Goal: Check status: Check status

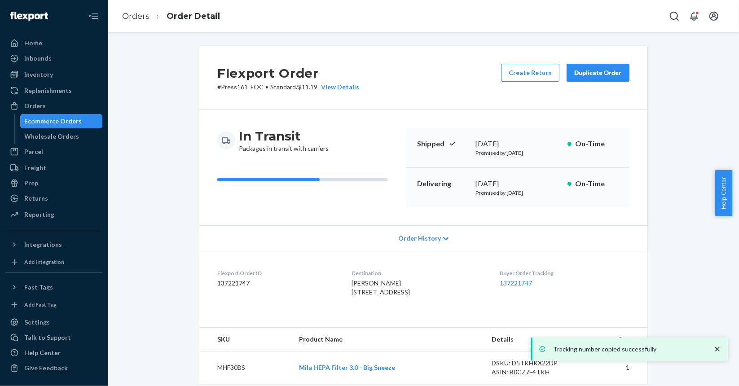
drag, startPoint x: 0, startPoint y: 0, endPoint x: 48, endPoint y: 119, distance: 128.4
click at [48, 119] on div "Ecommerce Orders" at bounding box center [53, 121] width 57 height 9
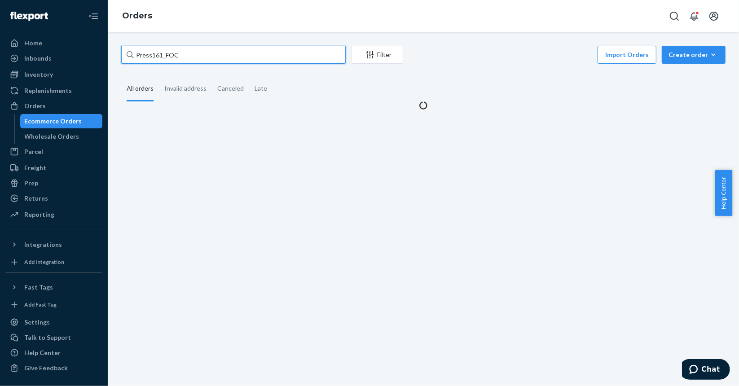
click at [215, 50] on input "Press161_FOC" at bounding box center [233, 55] width 225 height 18
paste input "S142187"
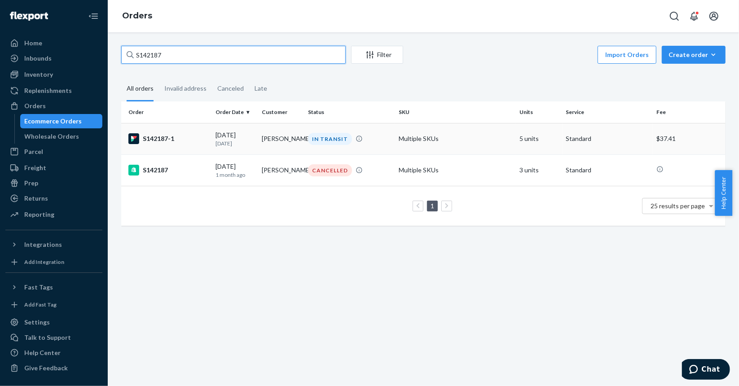
type input "S142187"
click at [193, 137] on div "S142187-1" at bounding box center [168, 138] width 80 height 11
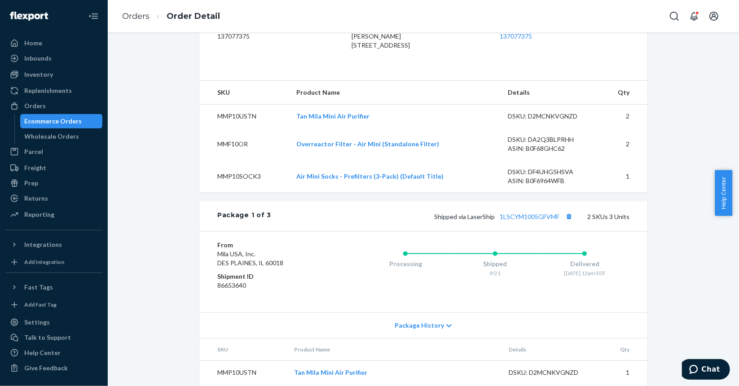
scroll to position [269, 0]
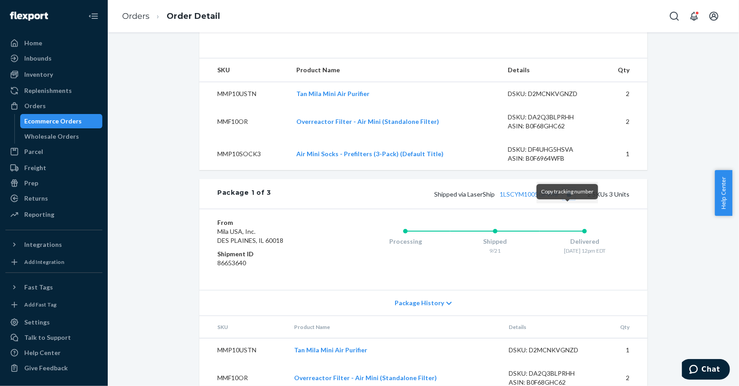
click at [565, 200] on button "Copy tracking number" at bounding box center [569, 194] width 12 height 12
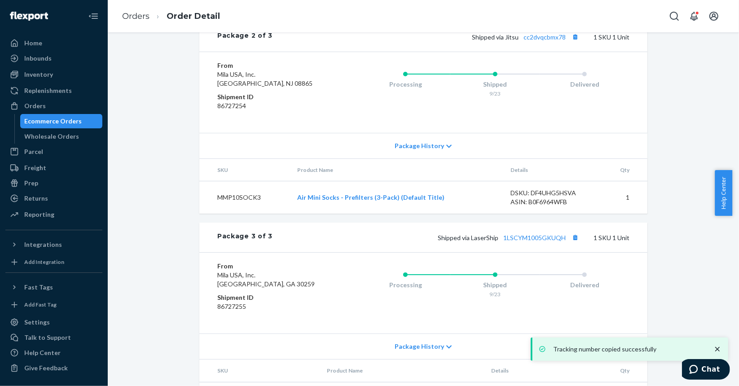
scroll to position [696, 0]
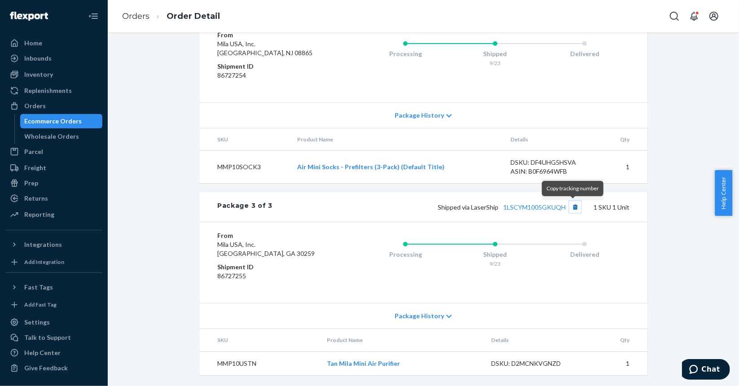
click at [572, 211] on button "Copy tracking number" at bounding box center [575, 207] width 12 height 12
click at [75, 124] on div "Ecommerce Orders" at bounding box center [53, 121] width 57 height 9
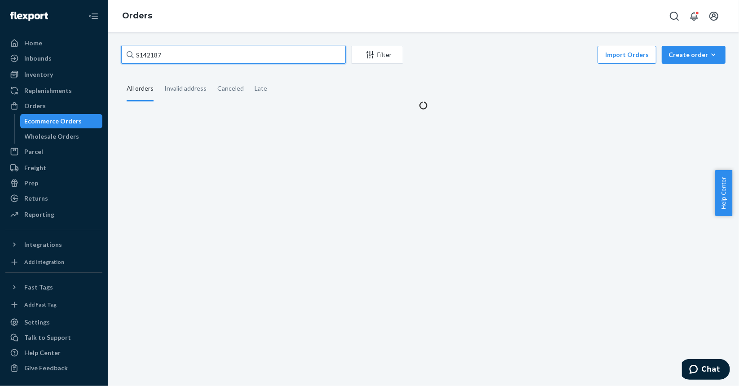
click at [224, 57] on input "S142187" at bounding box center [233, 55] width 225 height 18
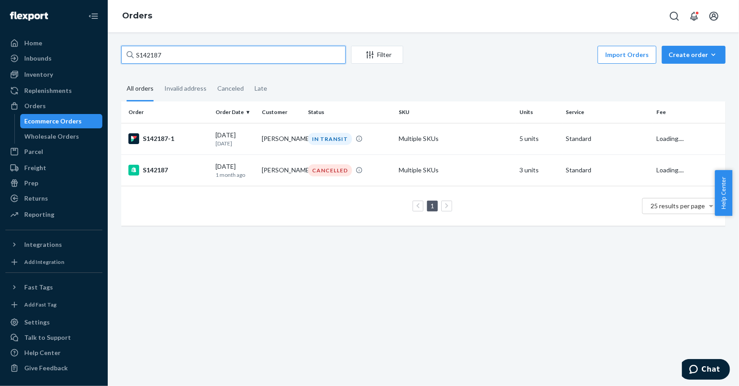
paste input "202"
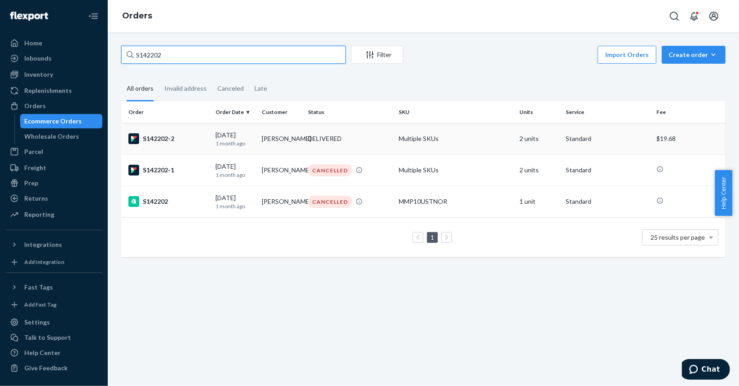
type input "S142202"
click at [193, 140] on div "S142202-2" at bounding box center [168, 138] width 80 height 11
click at [193, 140] on div "S142202 Filter Import Orders Create order Ecommerce order Removal order All ord…" at bounding box center [423, 209] width 631 height 354
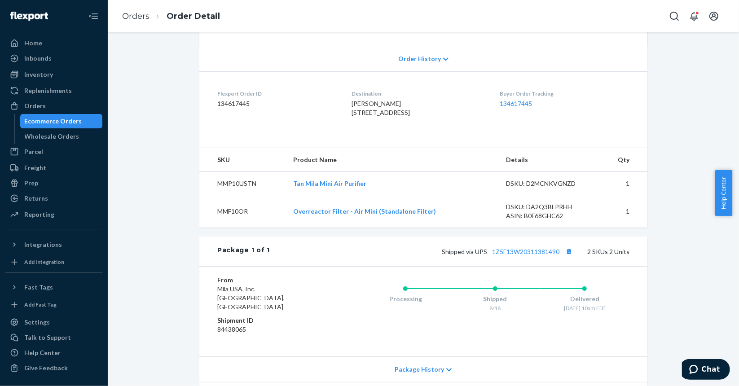
click at [297, 172] on th "Product Name" at bounding box center [393, 160] width 213 height 24
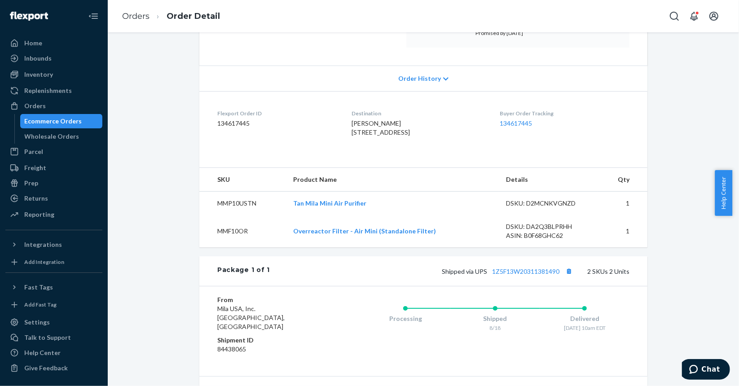
scroll to position [180, 0]
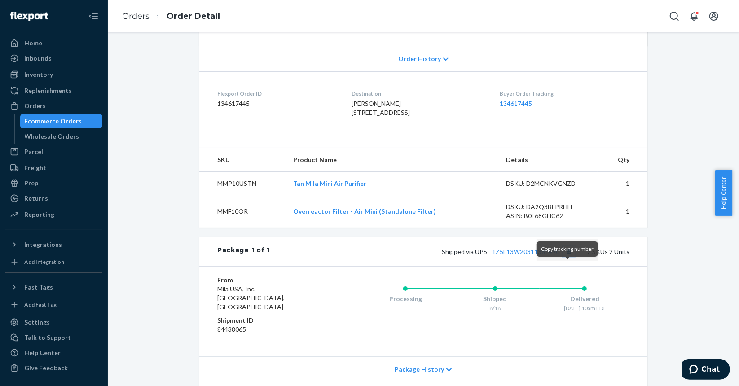
click at [563, 257] on button "Copy tracking number" at bounding box center [569, 252] width 12 height 12
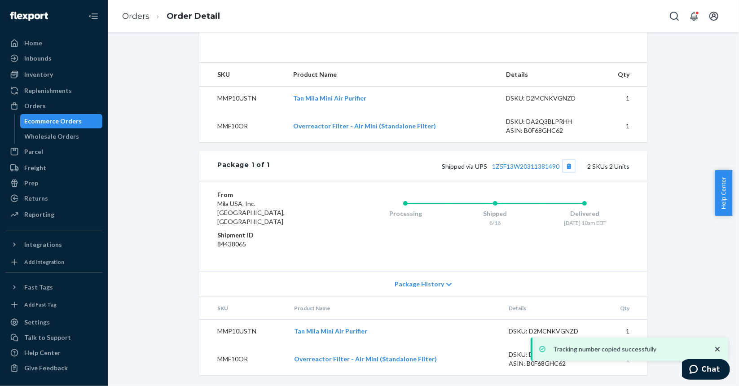
scroll to position [272, 0]
click at [67, 122] on div "Ecommerce Orders" at bounding box center [53, 121] width 57 height 9
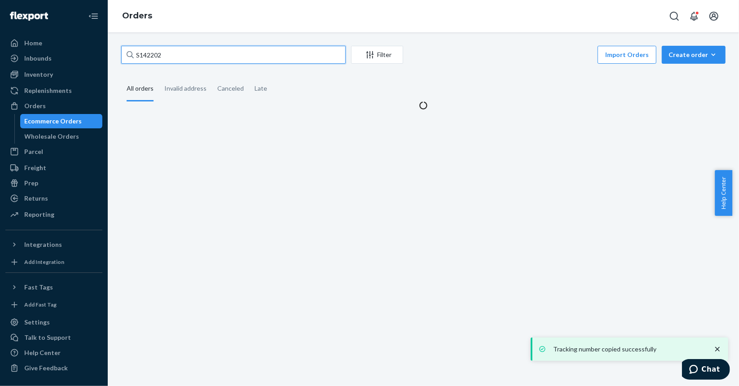
click at [251, 53] on input "S142202" at bounding box center [233, 55] width 225 height 18
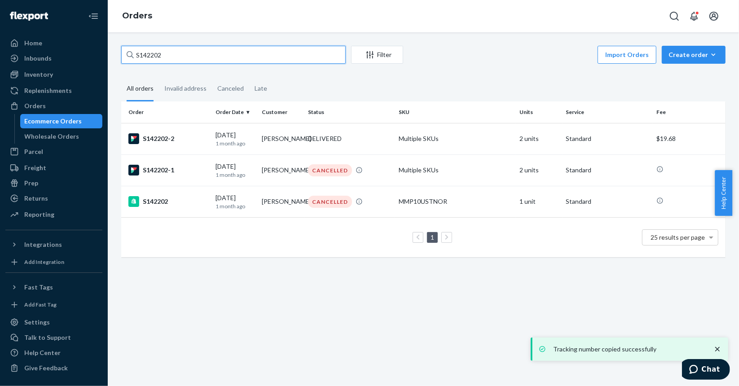
paste input "2025"
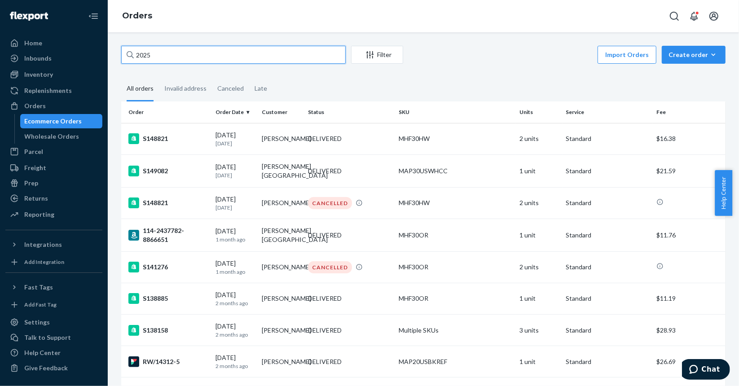
paste input "S142291"
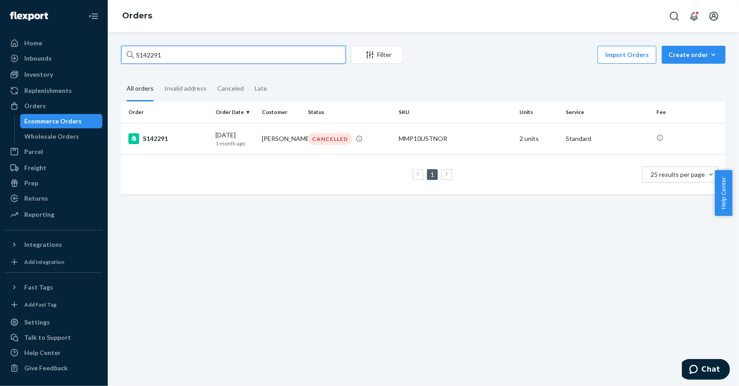
click at [171, 53] on input "S142291" at bounding box center [233, 55] width 225 height 18
paste input "474"
paste input "529"
type input "S142529"
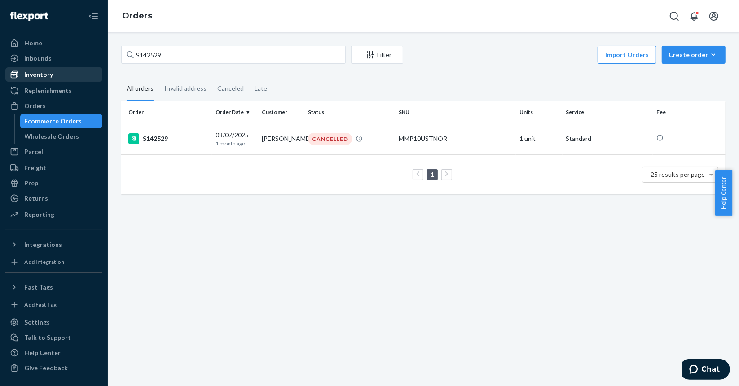
click at [63, 74] on div "Inventory" at bounding box center [53, 74] width 95 height 13
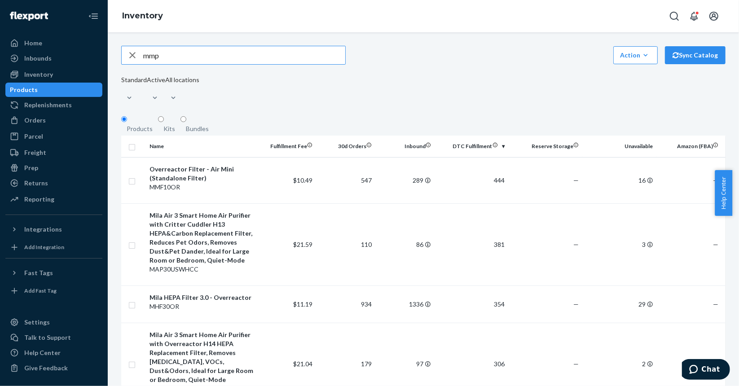
type input "mmp"
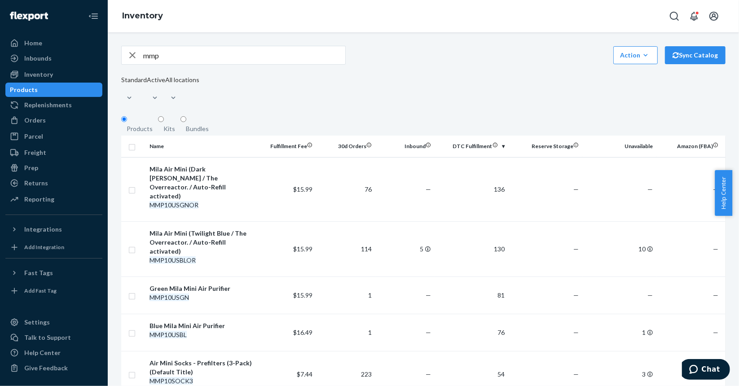
click at [194, 63] on input "mmp" at bounding box center [244, 55] width 202 height 18
click at [63, 115] on div "Orders" at bounding box center [53, 120] width 95 height 13
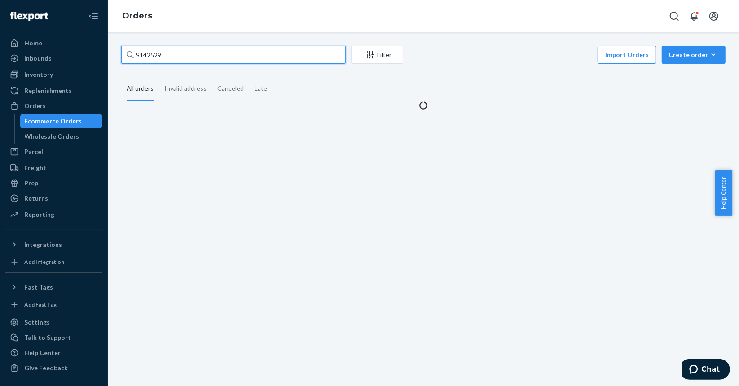
click at [196, 54] on input "S142529" at bounding box center [233, 55] width 225 height 18
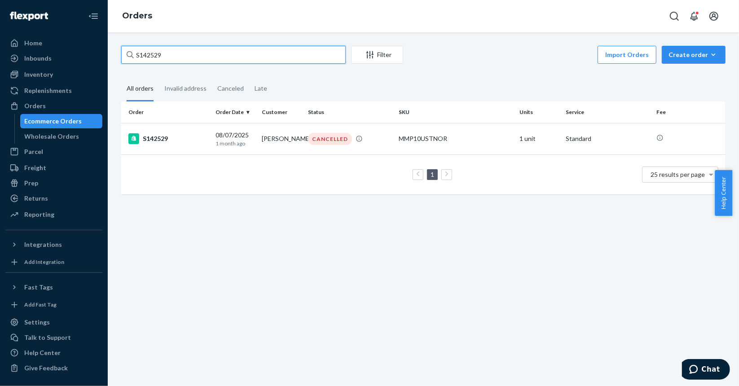
paste input "702"
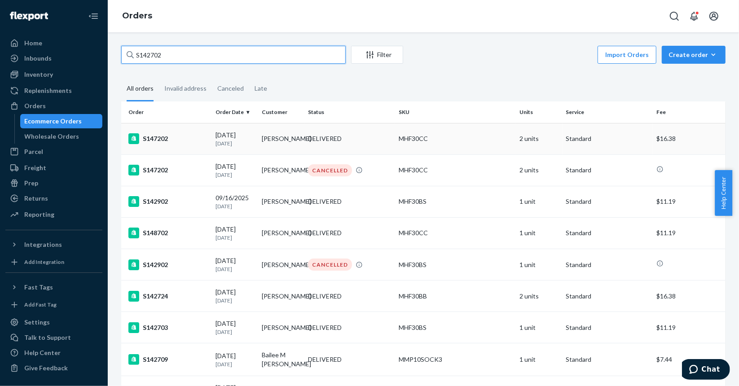
type input "S142702"
click at [201, 138] on div "S147202" at bounding box center [168, 138] width 80 height 11
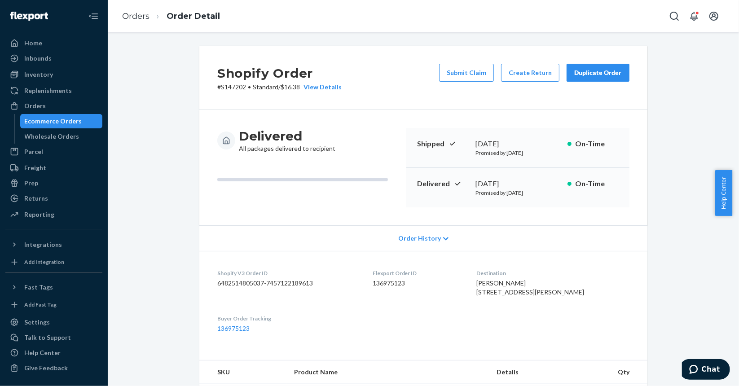
click at [70, 126] on div "Ecommerce Orders" at bounding box center [61, 121] width 81 height 13
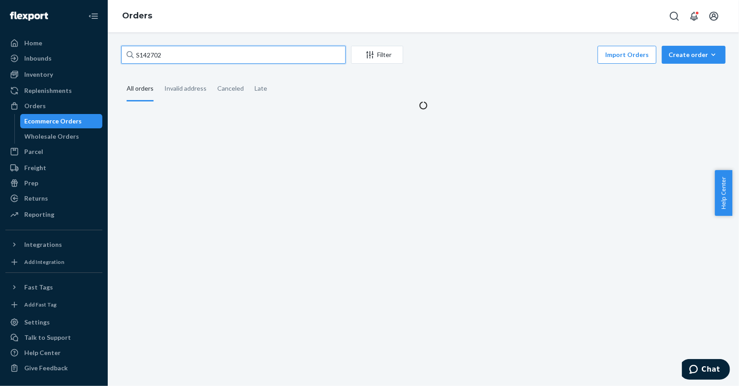
click at [220, 52] on input "S142702" at bounding box center [233, 55] width 225 height 18
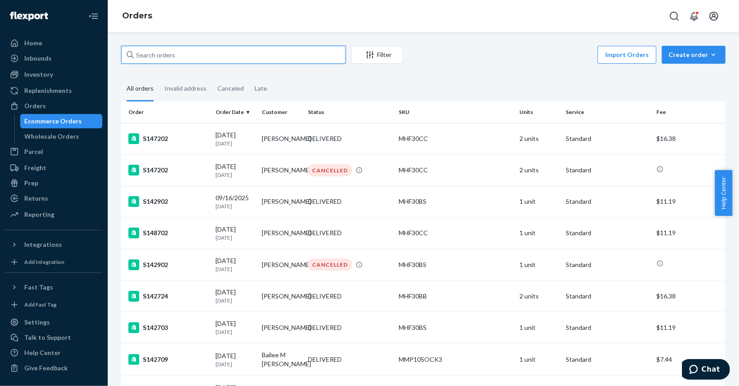
paste input "S142702"
paste input "3768"
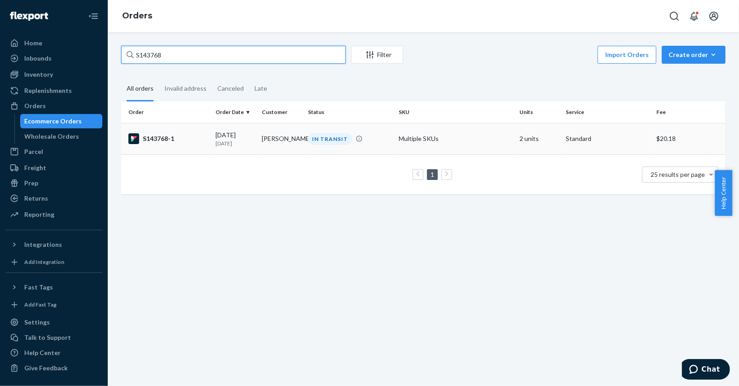
type input "S143768"
click at [195, 137] on div "S143768-1" at bounding box center [168, 138] width 80 height 11
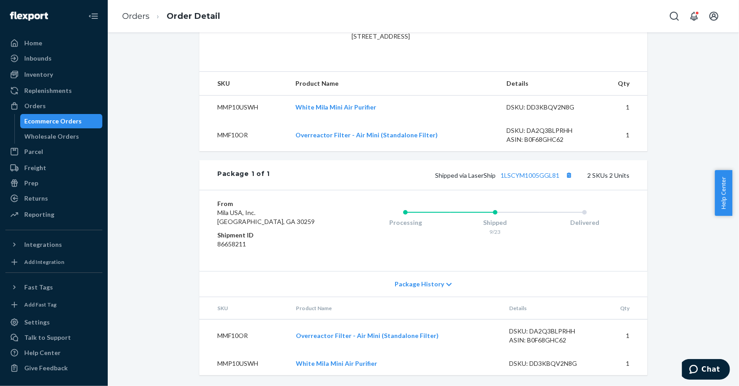
scroll to position [272, 0]
click at [564, 177] on button "Copy tracking number" at bounding box center [569, 175] width 12 height 12
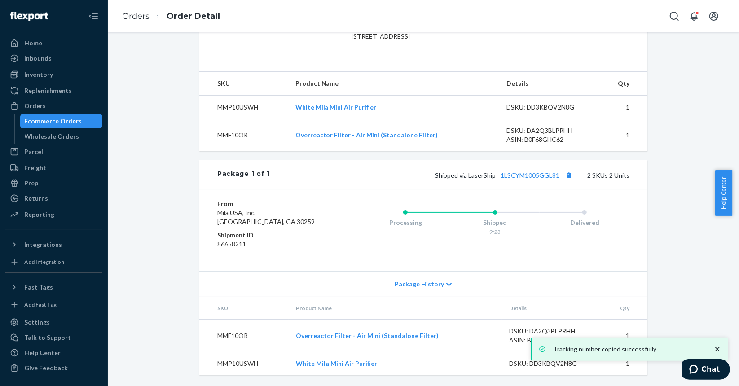
click at [88, 116] on div "Ecommerce Orders" at bounding box center [61, 121] width 81 height 13
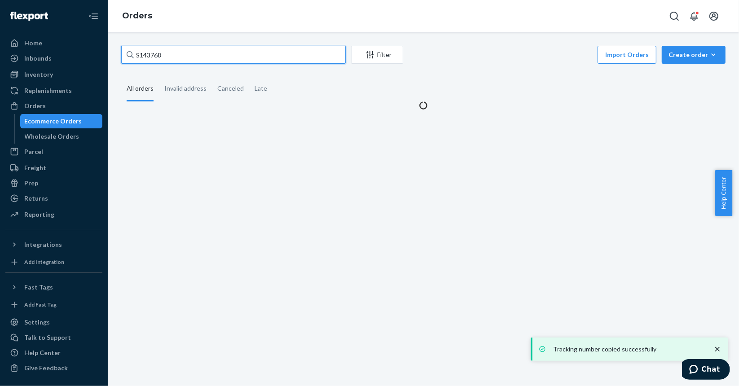
click at [243, 54] on input "S143768" at bounding box center [233, 55] width 225 height 18
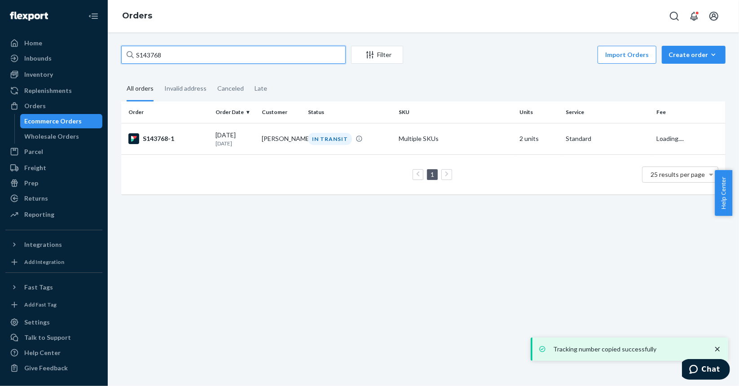
paste input "99"
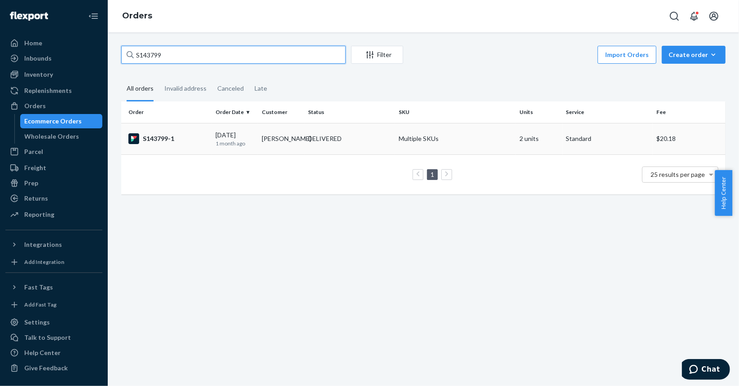
type input "S143799"
click at [200, 141] on div "S143799-1" at bounding box center [168, 138] width 80 height 11
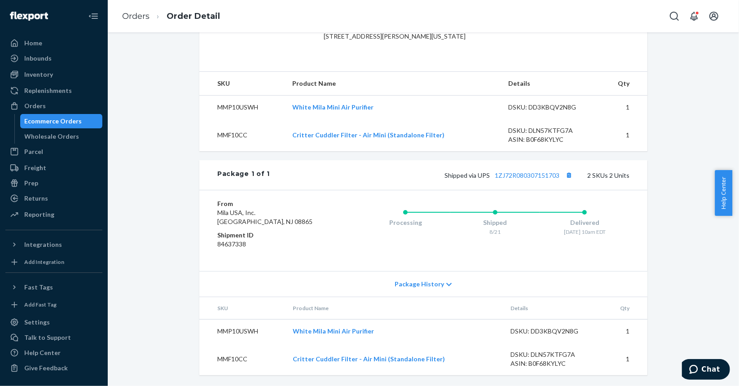
scroll to position [272, 0]
click at [569, 175] on button "Copy tracking number" at bounding box center [569, 175] width 12 height 12
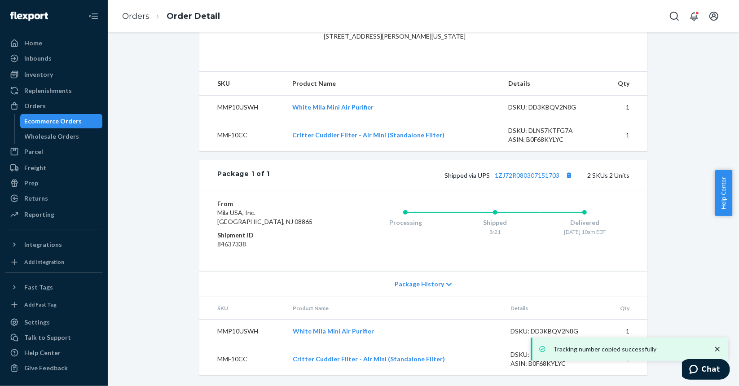
click at [66, 121] on div "Ecommerce Orders" at bounding box center [53, 121] width 57 height 9
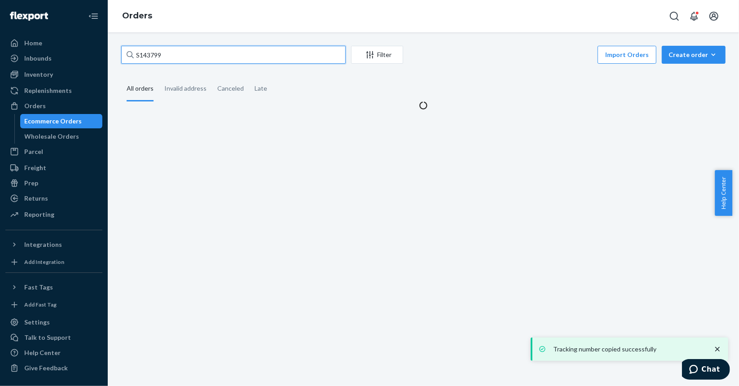
click at [253, 55] on input "S143799" at bounding box center [233, 55] width 225 height 18
paste input "812"
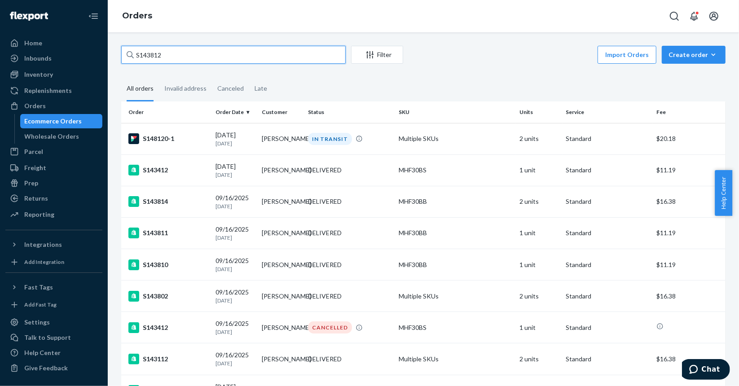
paste input "20"
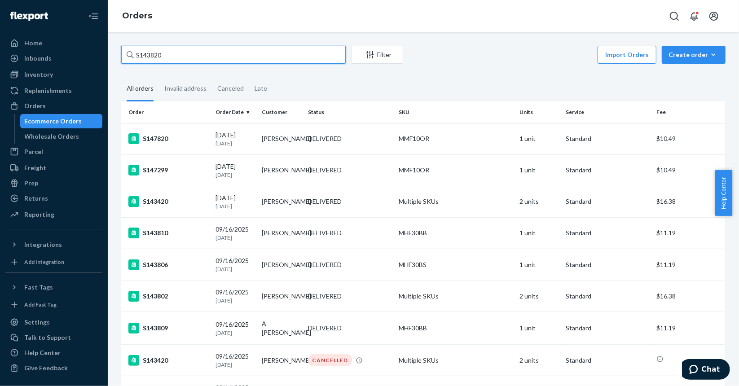
paste input "4727"
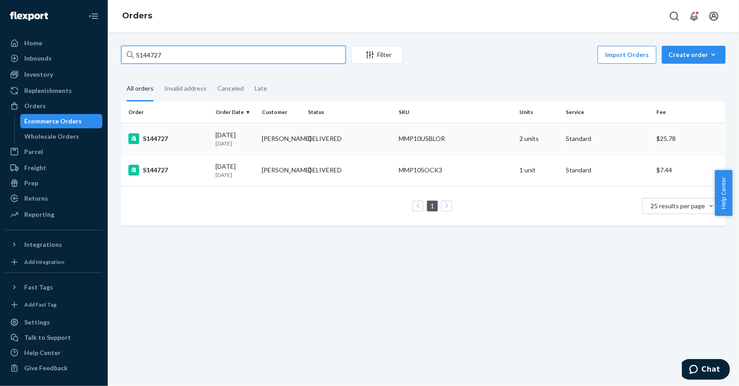
type input "S144727"
